Goal: Information Seeking & Learning: Learn about a topic

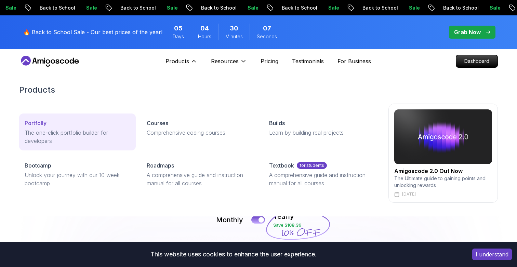
click at [88, 135] on p "The one-click portfolio builder for developers" at bounding box center [78, 136] width 106 height 16
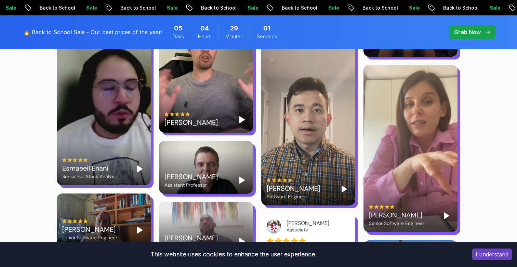
scroll to position [1446, 0]
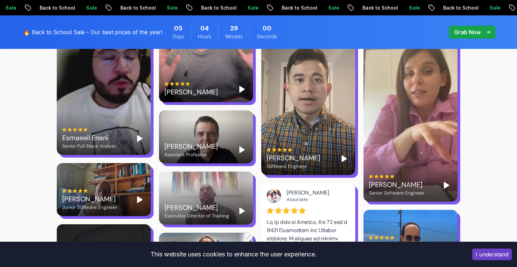
click at [340, 154] on icon "Play" at bounding box center [344, 158] width 8 height 8
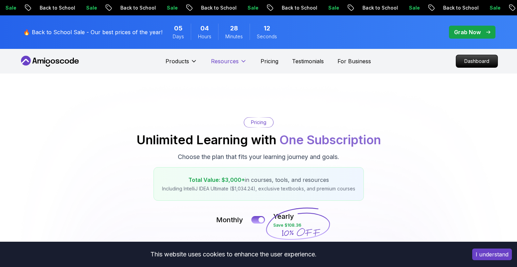
scroll to position [0, 0]
click at [480, 60] on p "Dashboard" at bounding box center [476, 61] width 39 height 12
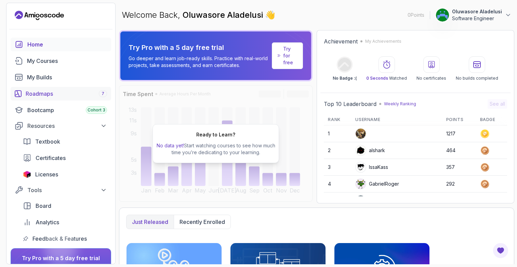
click at [37, 93] on div "Roadmaps 7" at bounding box center [66, 94] width 81 height 8
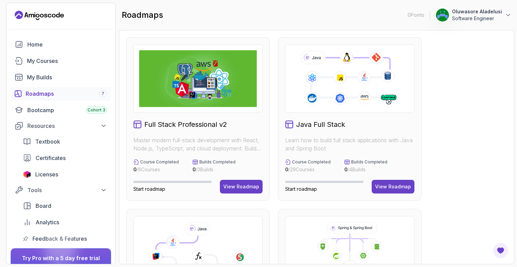
scroll to position [1, 0]
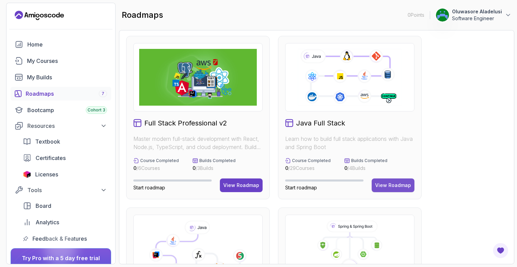
click at [388, 186] on div "View Roadmap" at bounding box center [393, 185] width 36 height 7
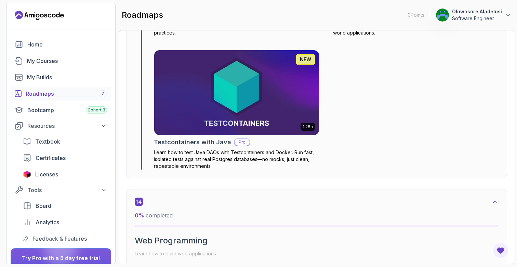
scroll to position [4131, 0]
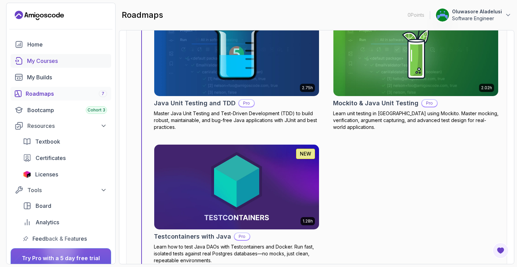
click at [50, 65] on link "My Courses" at bounding box center [61, 61] width 100 height 14
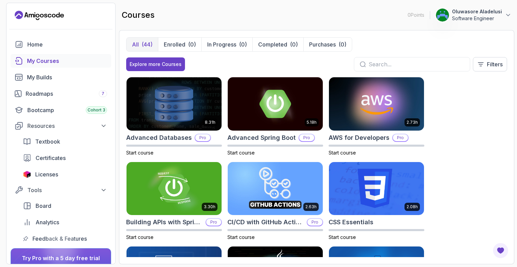
click at [399, 66] on input "text" at bounding box center [416, 64] width 96 height 8
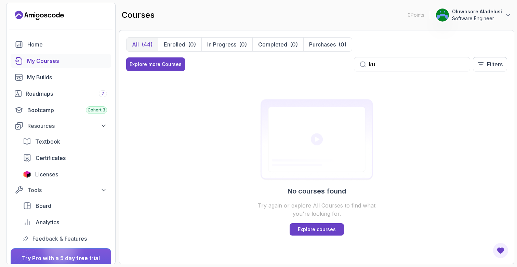
type input "k"
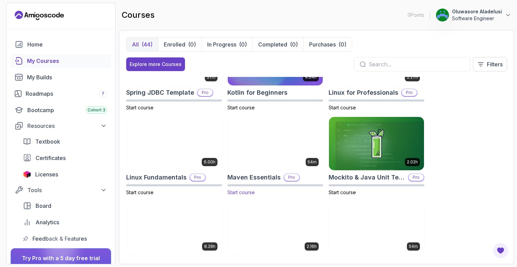
scroll to position [764, 0]
